Goal: Task Accomplishment & Management: Manage account settings

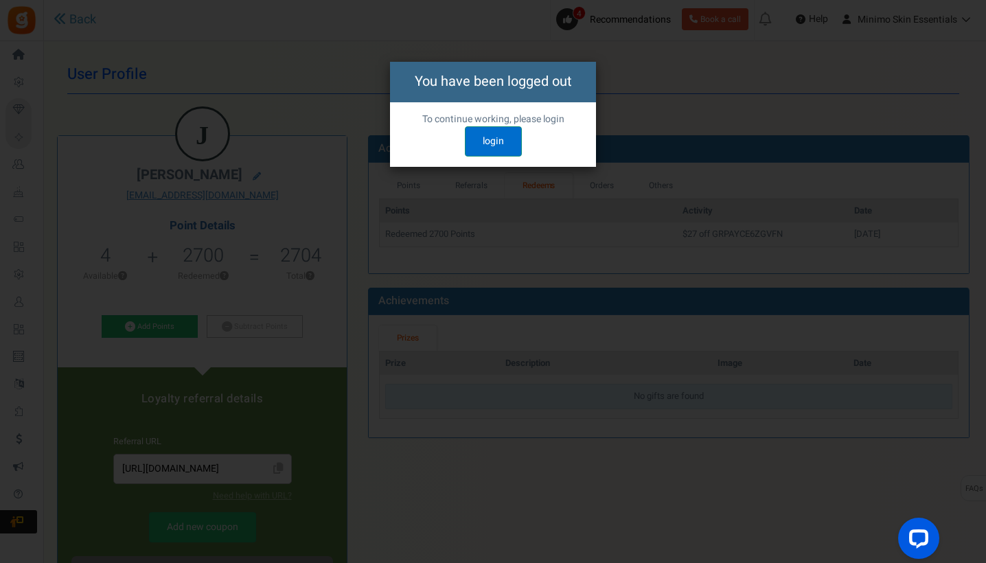
click at [484, 140] on link "login" at bounding box center [493, 141] width 57 height 30
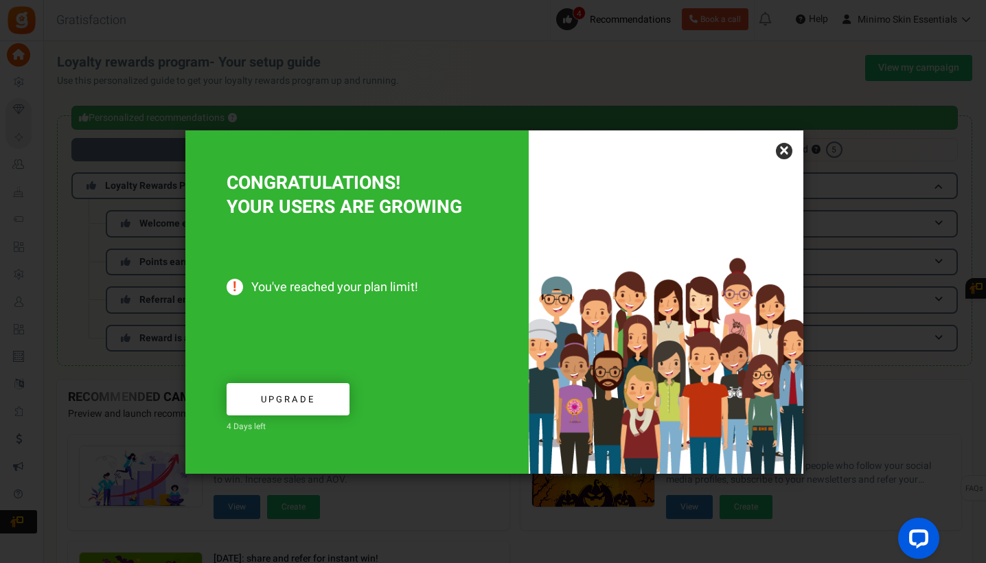
click at [783, 152] on link "×" at bounding box center [784, 151] width 16 height 16
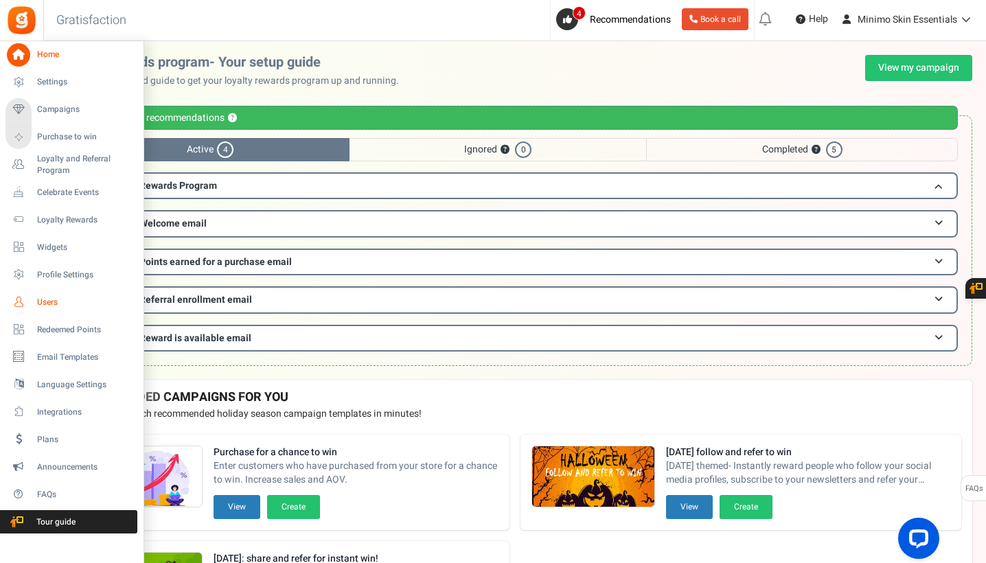
click at [49, 300] on span "Users" at bounding box center [85, 303] width 96 height 12
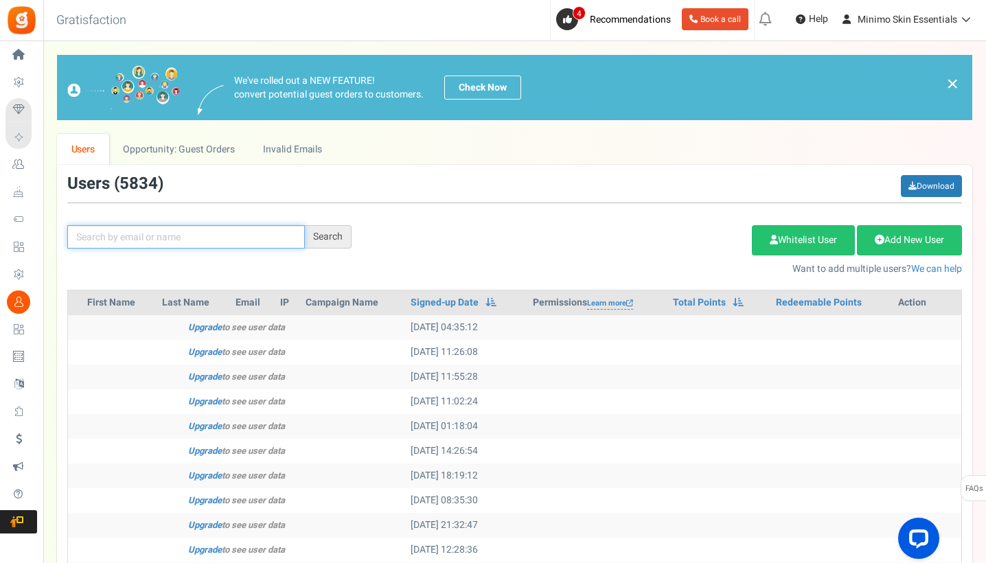
click at [214, 237] on input "text" at bounding box center [186, 236] width 238 height 23
paste input "[EMAIL_ADDRESS][DOMAIN_NAME]"
type input "[EMAIL_ADDRESS][DOMAIN_NAME]"
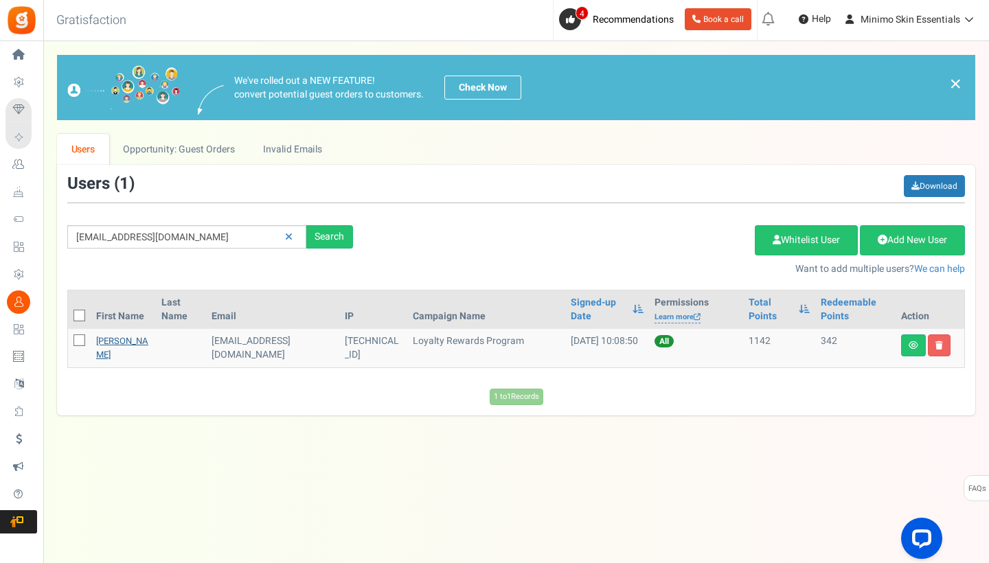
click at [124, 352] on link "[PERSON_NAME]" at bounding box center [122, 347] width 52 height 27
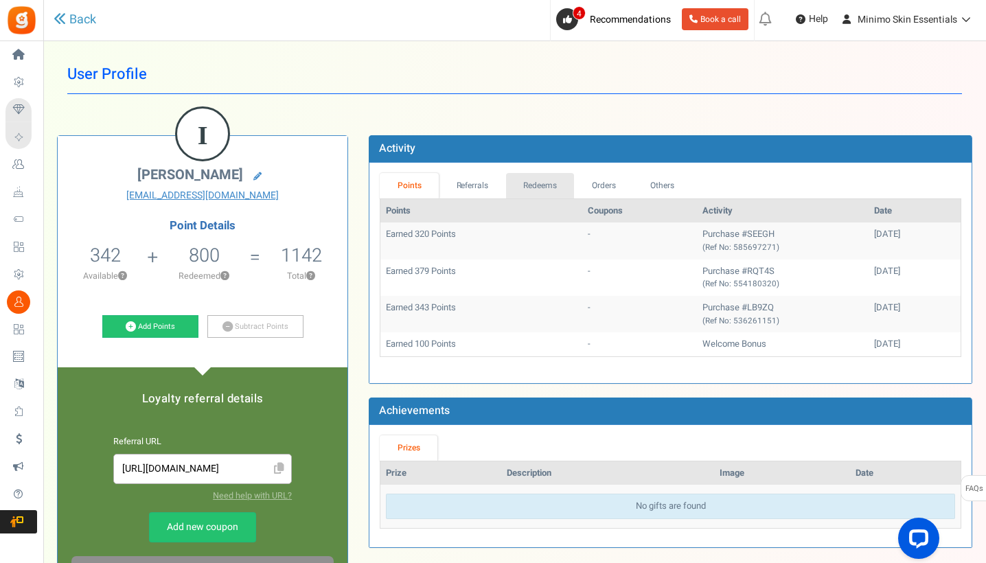
click at [556, 185] on link "Redeems" at bounding box center [540, 185] width 69 height 25
